Goal: Learn about a topic

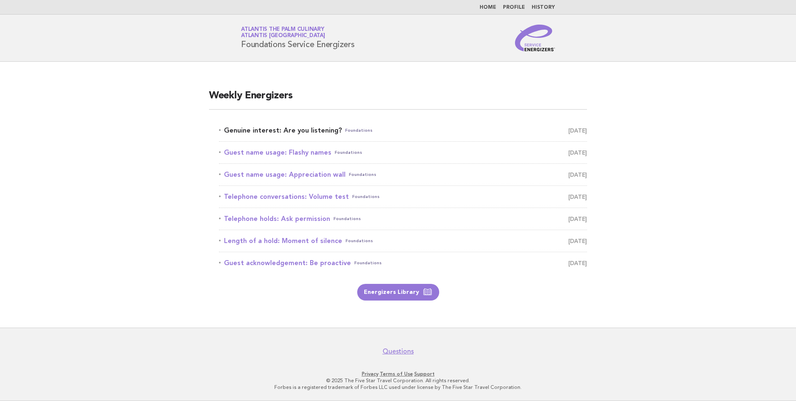
click at [301, 129] on link "Genuine interest: Are you listening? Foundations [DATE]" at bounding box center [403, 131] width 368 height 12
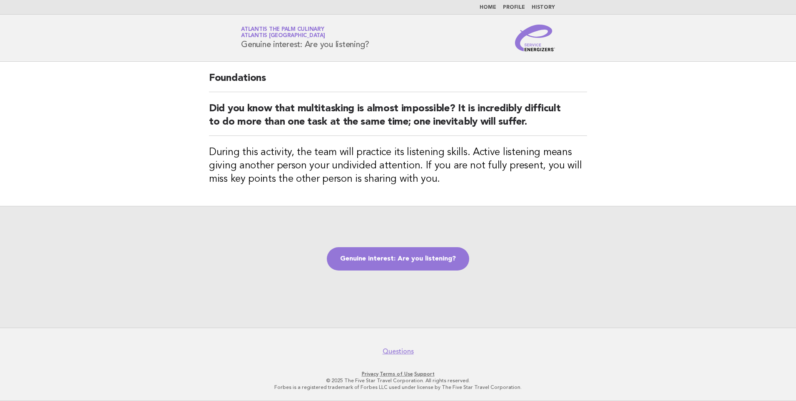
click at [733, 141] on main "Foundations Did you know that multitasking is almost impossible? It is incredib…" at bounding box center [398, 195] width 796 height 266
click at [417, 261] on link "Genuine interest: Are you listening?" at bounding box center [398, 258] width 142 height 23
